Goal: Task Accomplishment & Management: Use online tool/utility

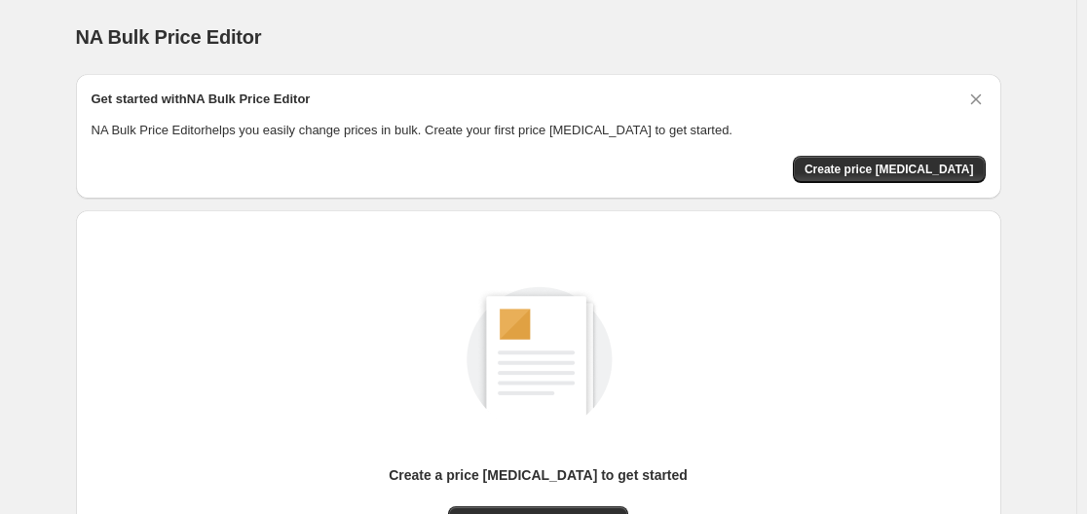
scroll to position [215, 0]
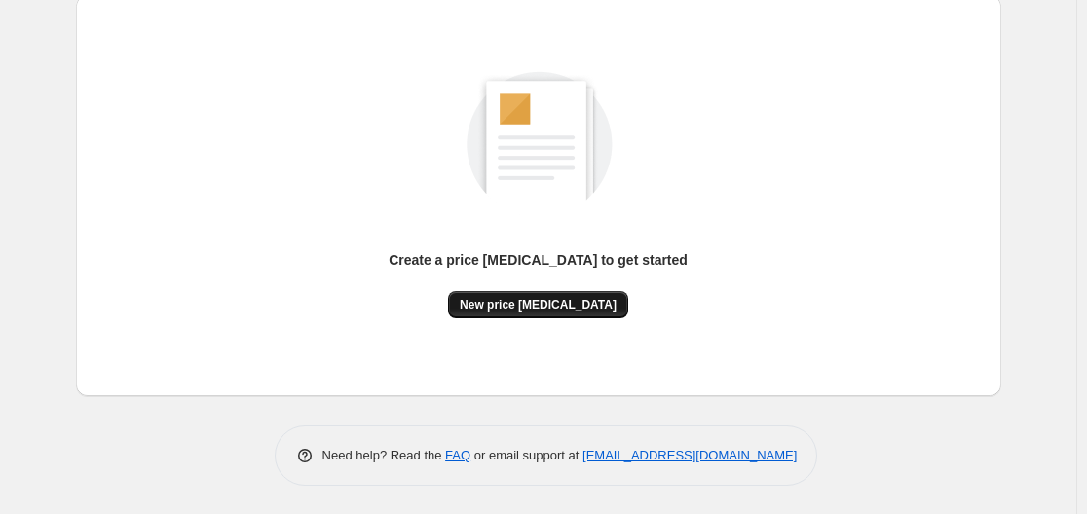
click at [586, 313] on button "New price [MEDICAL_DATA]" at bounding box center [538, 304] width 180 height 27
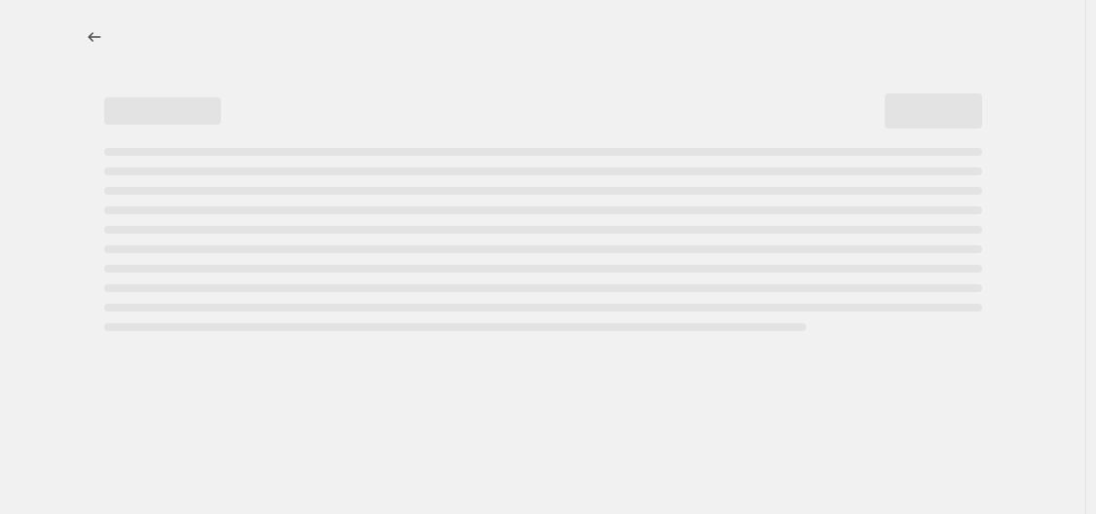
select select "percentage"
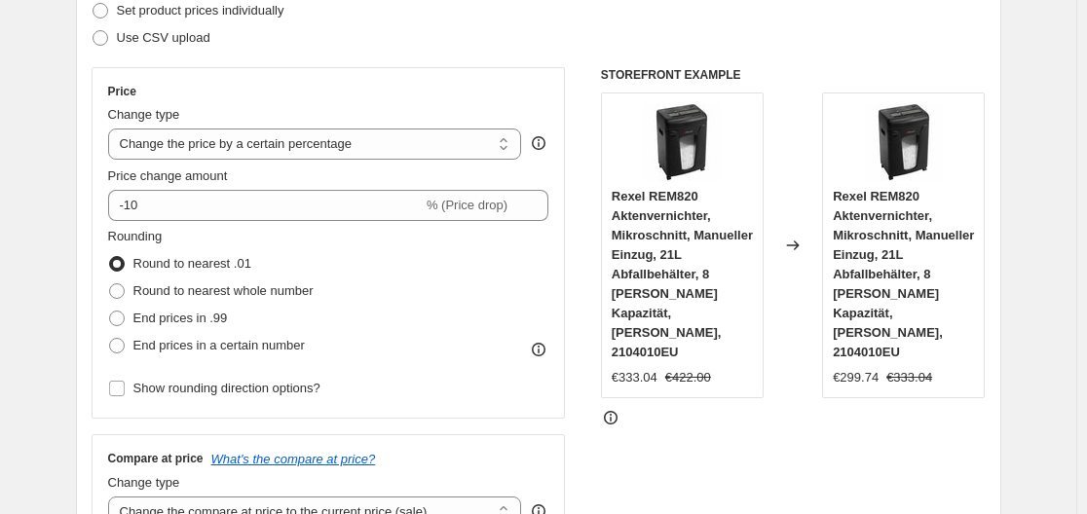
scroll to position [292, 0]
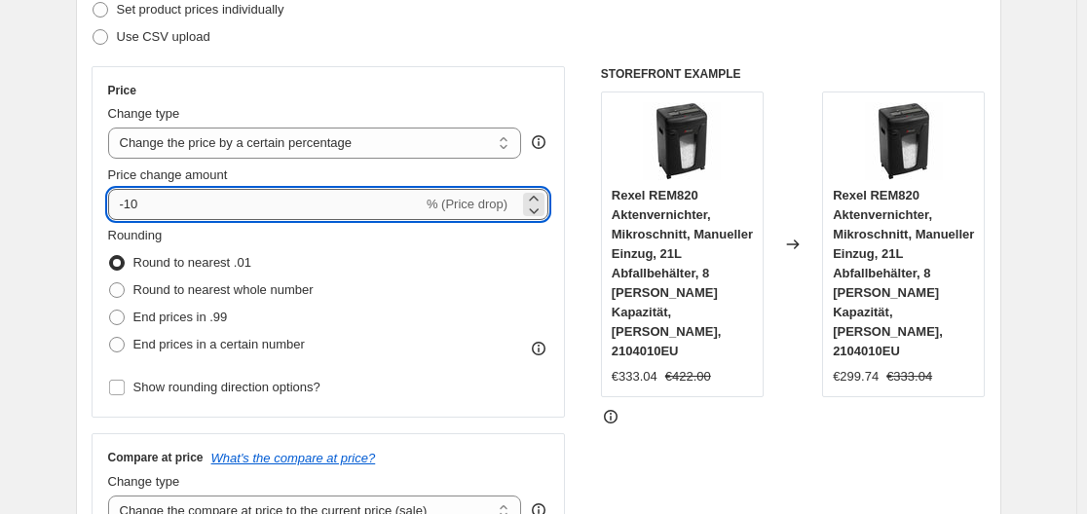
click at [244, 211] on input "-10" at bounding box center [265, 204] width 314 height 31
type input "-1"
type input "-35"
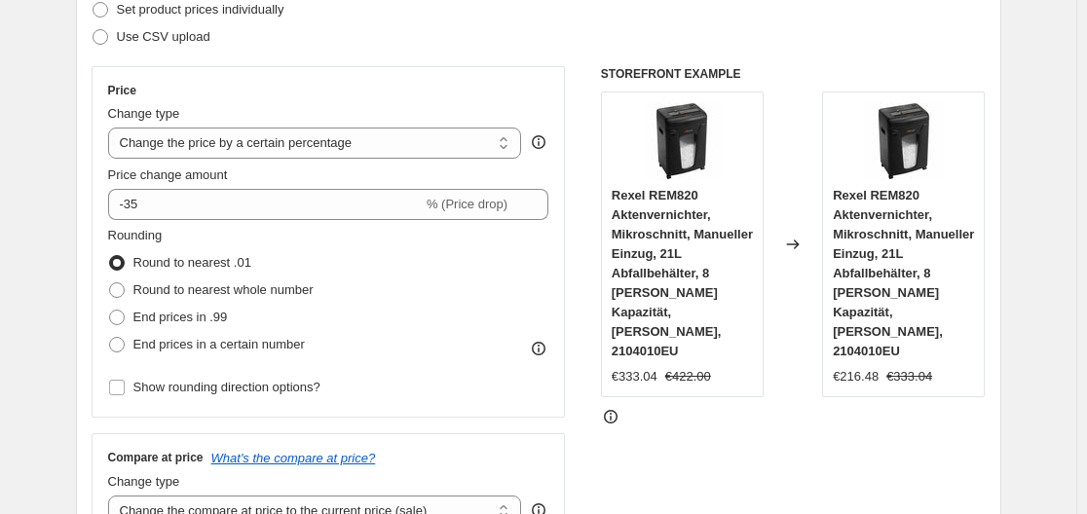
click at [95, 145] on div "Price Change type Change the price to a certain amount Change the price by a ce…" at bounding box center [329, 241] width 474 height 351
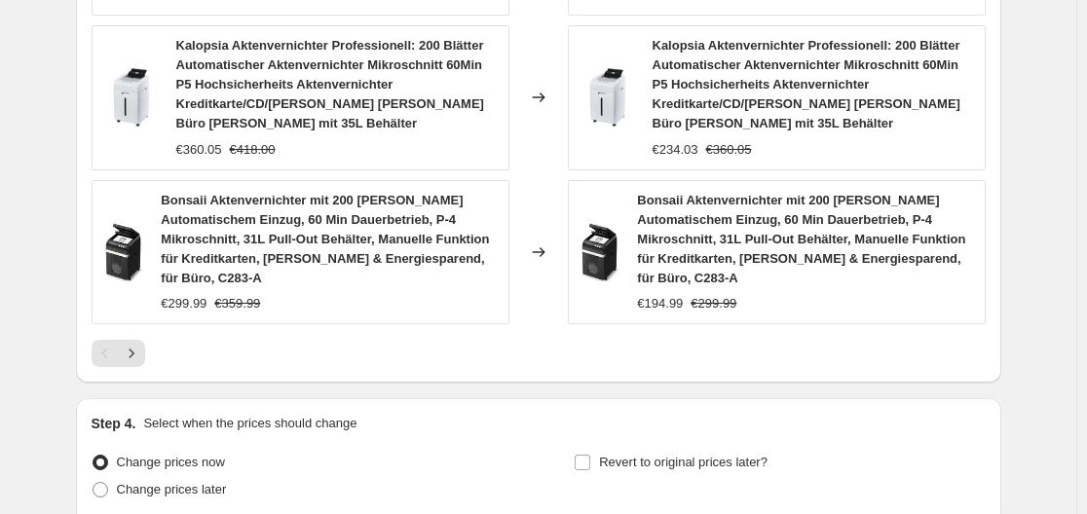
scroll to position [1698, 0]
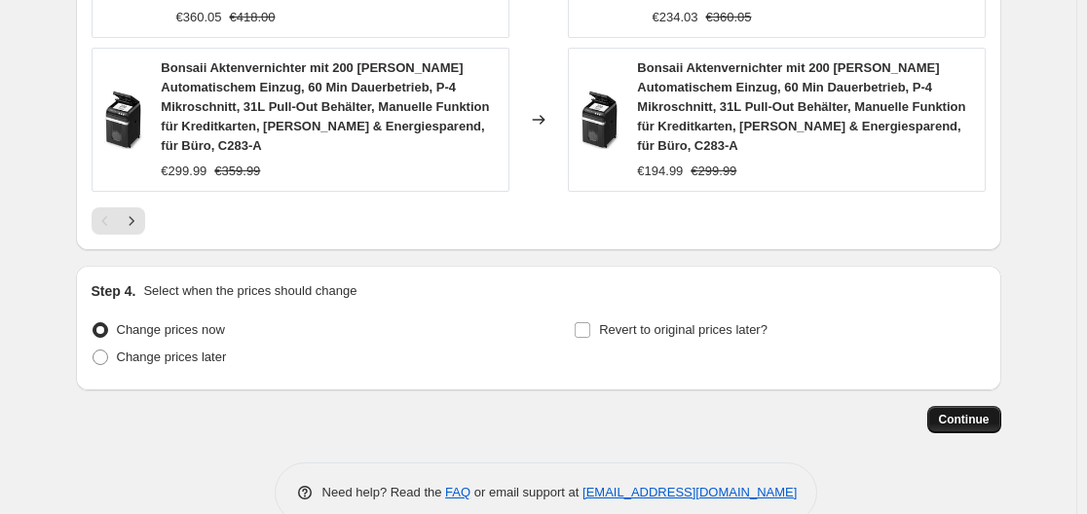
click at [948, 412] on span "Continue" at bounding box center [964, 420] width 51 height 16
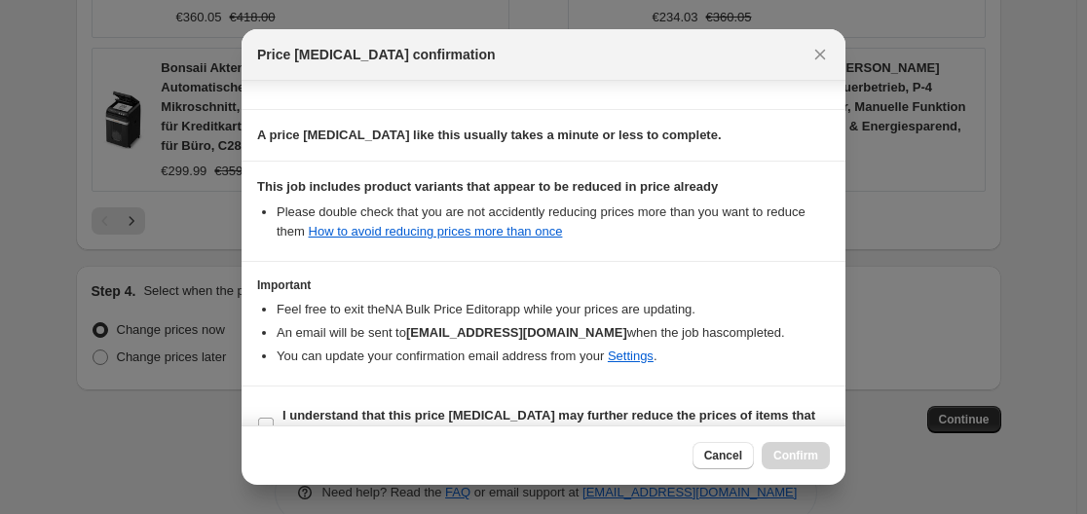
scroll to position [306, 0]
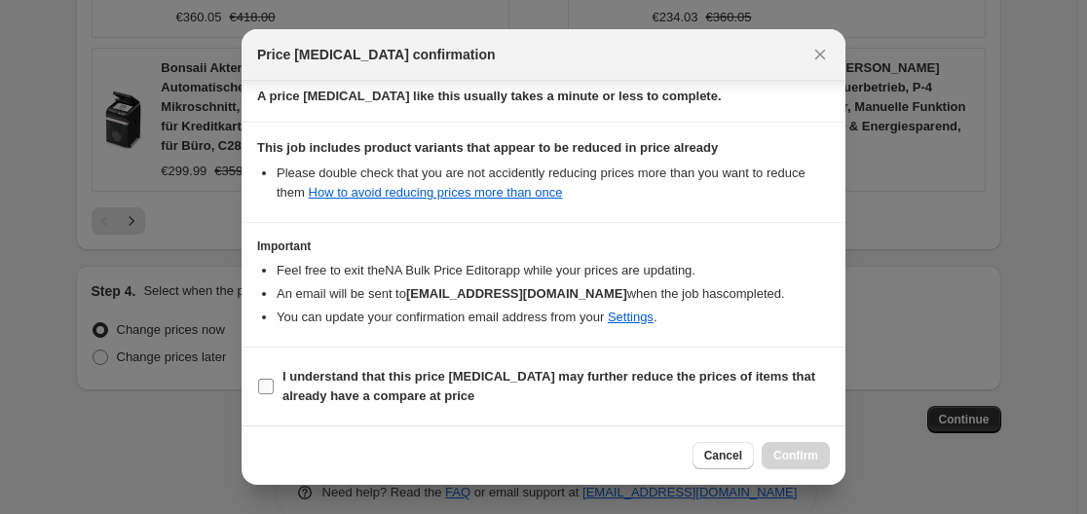
click at [268, 386] on input "I understand that this price [MEDICAL_DATA] may further reduce the prices of it…" at bounding box center [266, 387] width 16 height 16
checkbox input "true"
click at [800, 457] on span "Confirm" at bounding box center [795, 456] width 45 height 16
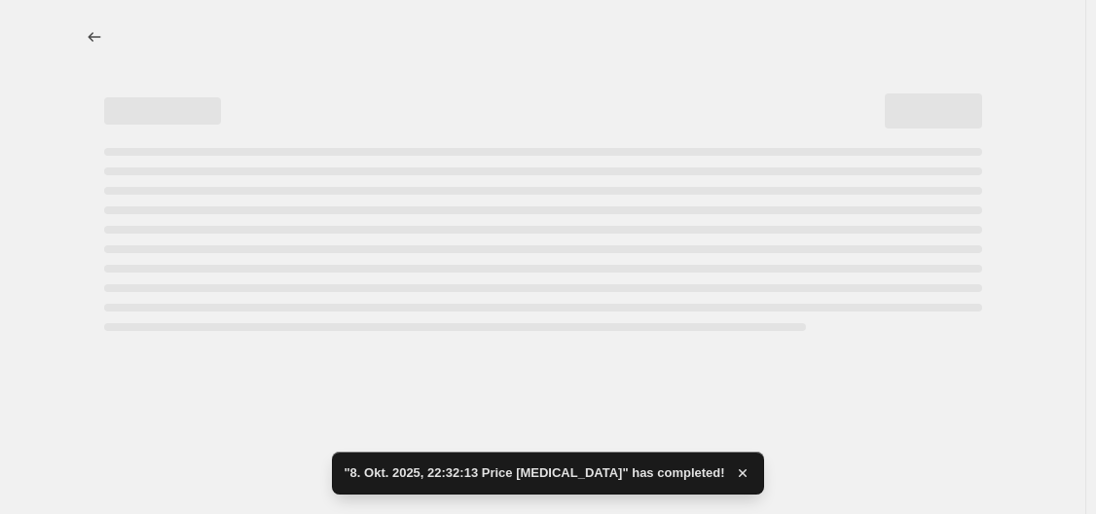
select select "percentage"
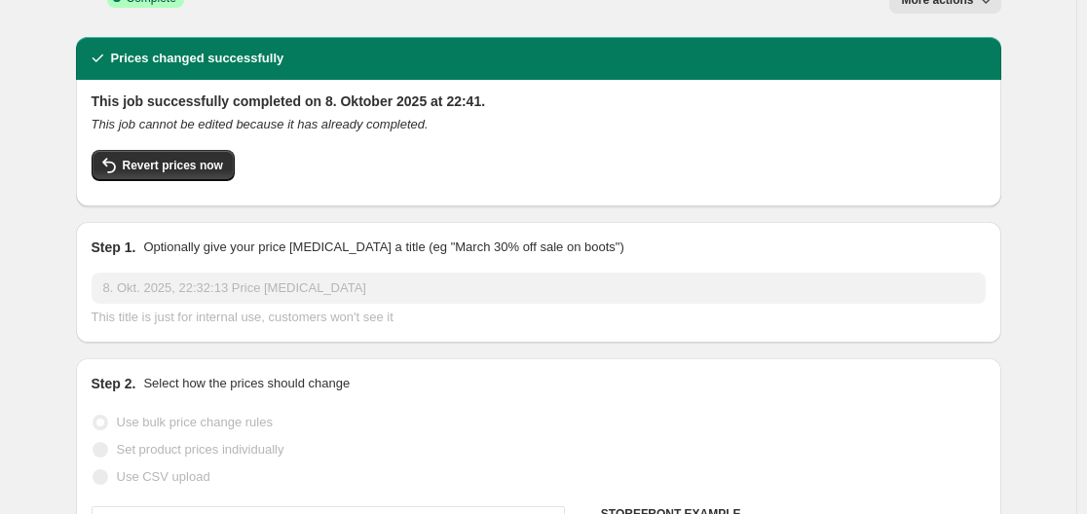
scroll to position [97, 0]
